Goal: Information Seeking & Learning: Find contact information

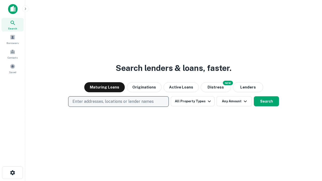
click at [118, 102] on p "Enter addresses, locations or lender names" at bounding box center [112, 102] width 81 height 6
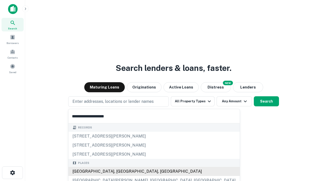
click at [120, 171] on div "[GEOGRAPHIC_DATA], [GEOGRAPHIC_DATA], [GEOGRAPHIC_DATA]" at bounding box center [153, 171] width 171 height 9
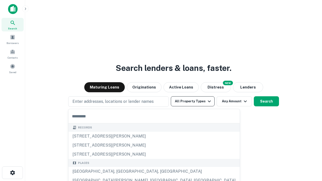
click at [193, 101] on button "All Property Types" at bounding box center [193, 101] width 44 height 10
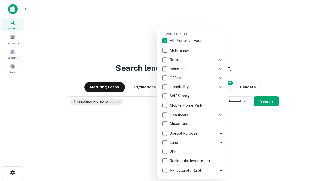
click at [197, 30] on button "button" at bounding box center [196, 30] width 70 height 0
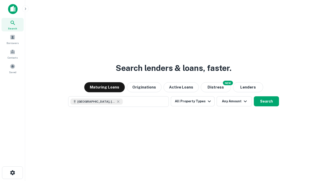
scroll to position [8, 0]
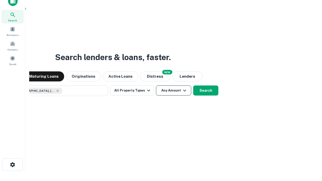
click at [156, 85] on button "Any Amount" at bounding box center [173, 90] width 35 height 10
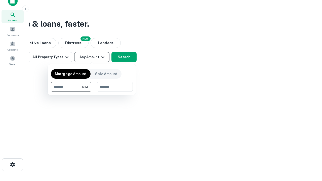
type input "*******"
click at [92, 92] on button "button" at bounding box center [92, 92] width 82 height 0
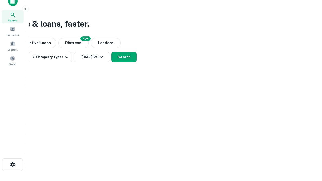
scroll to position [3, 93]
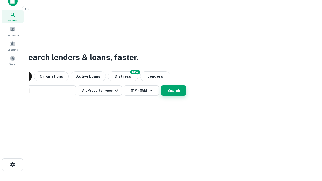
click at [161, 85] on button "Search" at bounding box center [173, 90] width 25 height 10
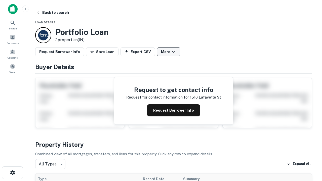
click at [168, 52] on button "More" at bounding box center [168, 51] width 23 height 9
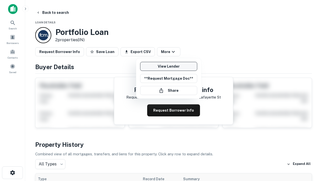
click at [168, 66] on link "View Lender" at bounding box center [168, 66] width 57 height 9
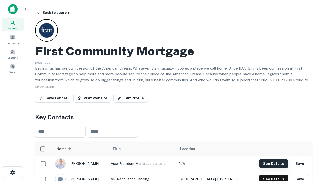
click at [273, 163] on button "See Details" at bounding box center [273, 163] width 29 height 9
